Goal: Task Accomplishment & Management: Complete application form

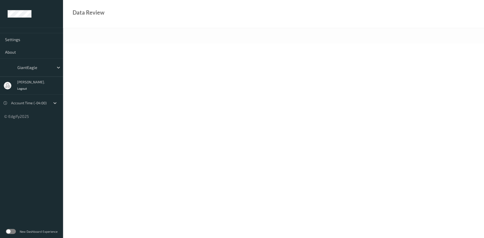
click at [12, 230] on label at bounding box center [11, 231] width 10 height 5
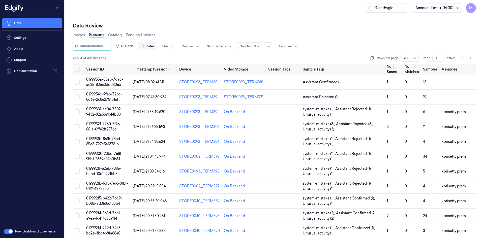
click at [154, 47] on span "Dates" at bounding box center [150, 46] width 9 height 5
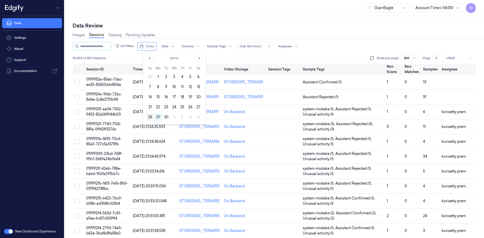
click at [150, 117] on button "28" at bounding box center [150, 117] width 8 height 8
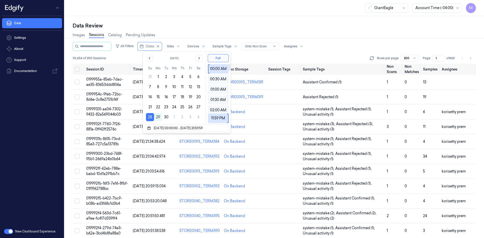
click at [374, 29] on div "Data Review" at bounding box center [274, 25] width 403 height 7
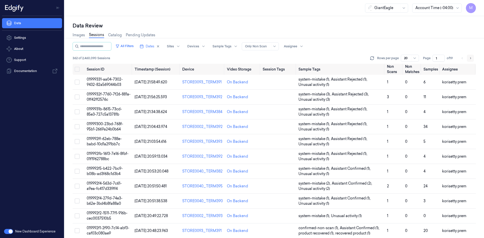
click at [470, 58] on icon "Go to next page" at bounding box center [469, 58] width 3 height 4
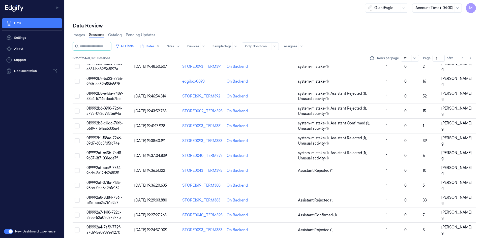
scroll to position [143, 0]
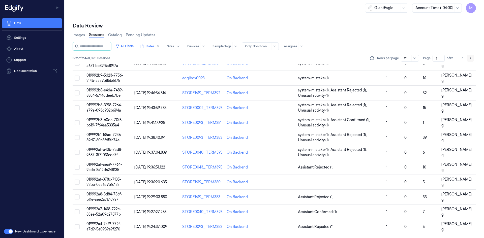
click at [471, 58] on icon "Go to next page" at bounding box center [469, 58] width 3 height 4
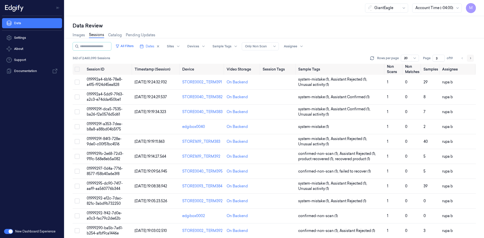
click at [471, 58] on icon "Go to next page" at bounding box center [469, 58] width 3 height 4
type input "4"
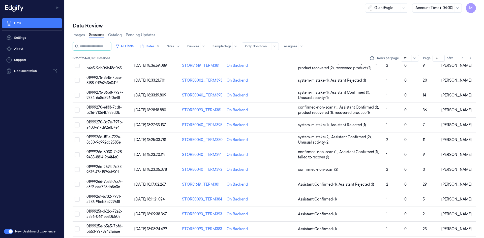
scroll to position [143, 0]
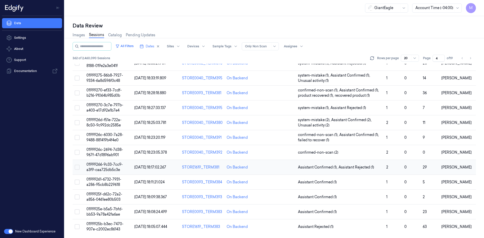
click at [78, 168] on button "Select row" at bounding box center [77, 167] width 5 height 5
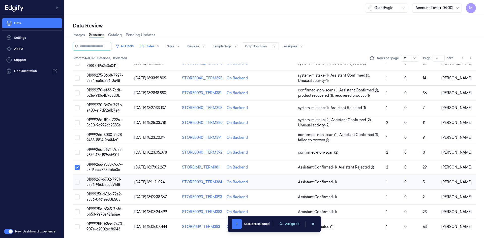
click at [79, 181] on button "Select row" at bounding box center [77, 182] width 5 height 5
click at [79, 196] on button "Select row" at bounding box center [77, 196] width 5 height 5
click at [76, 213] on button "Select row" at bounding box center [77, 211] width 5 height 5
click at [77, 227] on button "Select row" at bounding box center [77, 226] width 5 height 5
click at [286, 223] on button "Assign To" at bounding box center [289, 224] width 26 height 8
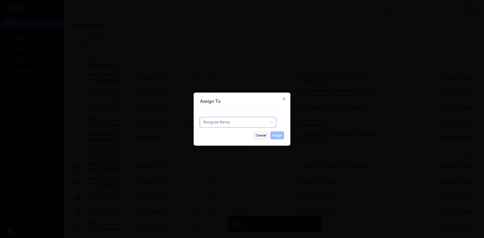
click at [261, 136] on button "Cancel" at bounding box center [260, 135] width 15 height 8
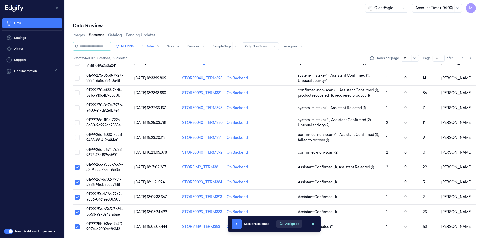
click at [290, 223] on button "Assign To" at bounding box center [289, 224] width 26 height 8
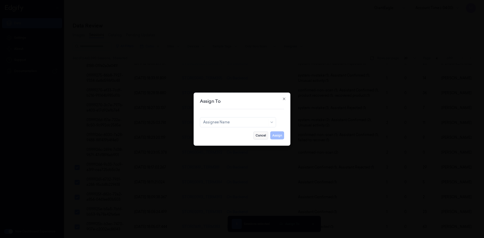
click at [261, 135] on button "Cancel" at bounding box center [260, 135] width 15 height 8
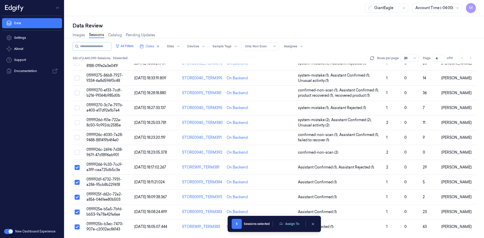
click at [287, 219] on div "5 Sessions selected Assign To" at bounding box center [273, 224] width 85 height 10
click at [289, 225] on button "Assign To" at bounding box center [289, 224] width 26 height 8
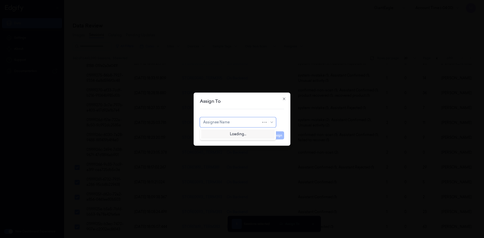
click at [250, 121] on div at bounding box center [232, 122] width 58 height 5
type input "p"
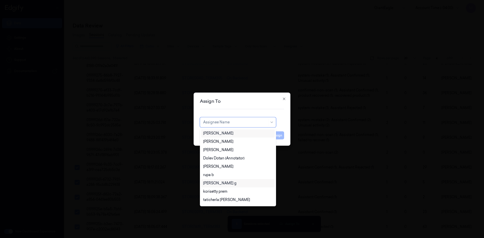
scroll to position [233, 0]
click at [231, 167] on div "korisetty prem" at bounding box center [238, 166] width 70 height 5
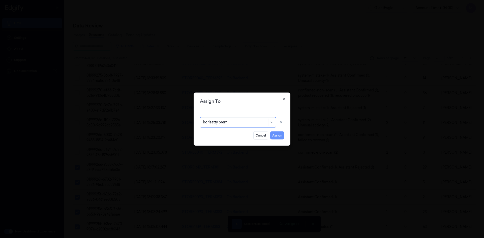
click at [277, 136] on button "Assign" at bounding box center [277, 135] width 14 height 8
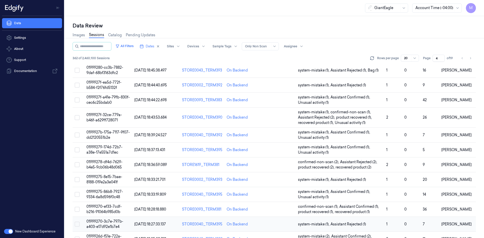
scroll to position [0, 0]
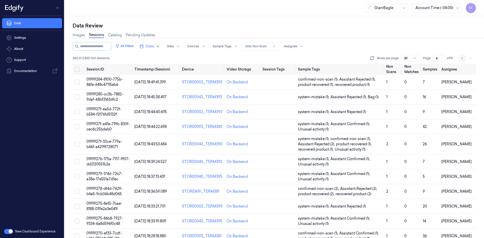
click at [462, 60] on icon "Go to previous page" at bounding box center [461, 58] width 3 height 4
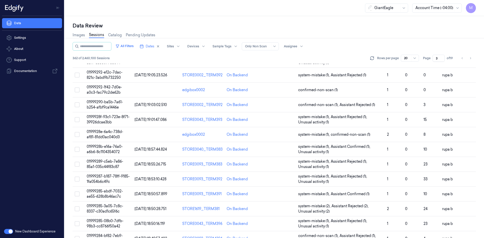
scroll to position [138, 0]
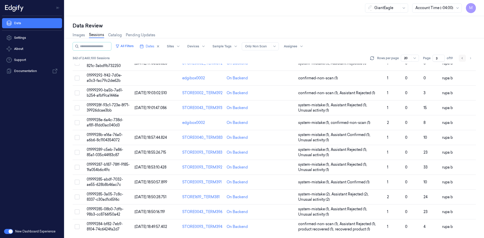
click at [463, 57] on icon "Go to previous page" at bounding box center [461, 58] width 3 height 4
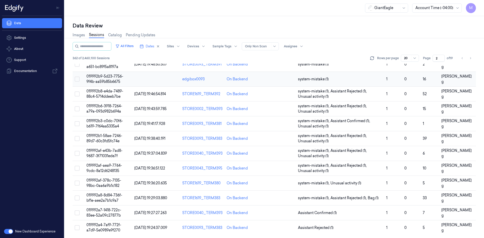
scroll to position [143, 0]
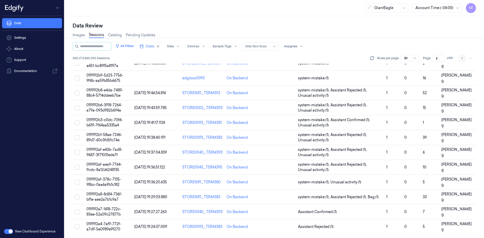
click at [462, 59] on icon "Go to previous page" at bounding box center [461, 58] width 1 height 2
type input "1"
